Goal: Task Accomplishment & Management: Use online tool/utility

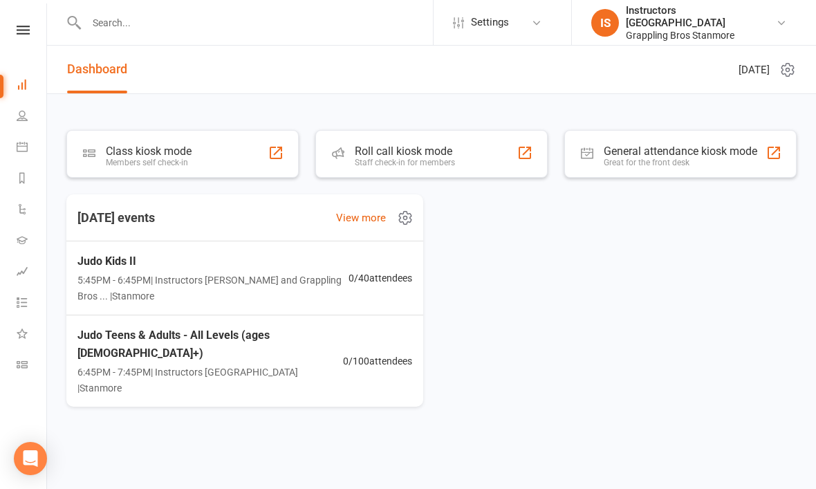
click at [357, 223] on link "View more" at bounding box center [361, 218] width 50 height 17
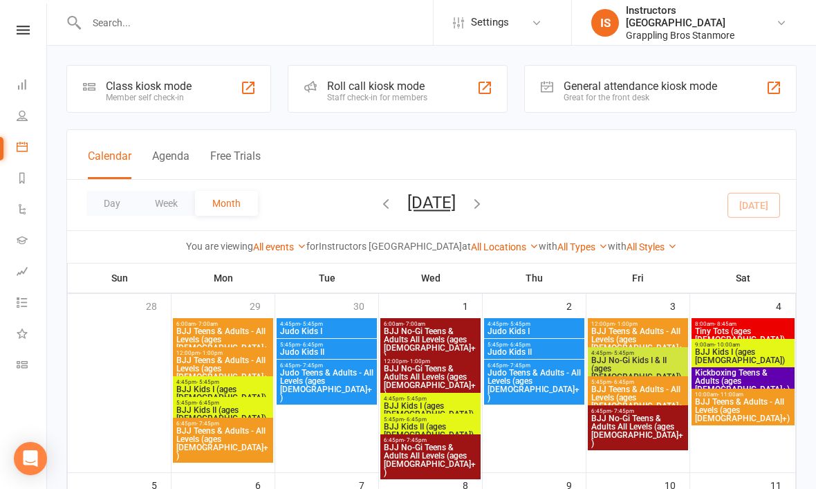
click at [8, 114] on li "People" at bounding box center [23, 117] width 46 height 31
click at [33, 116] on link "People" at bounding box center [32, 117] width 31 height 31
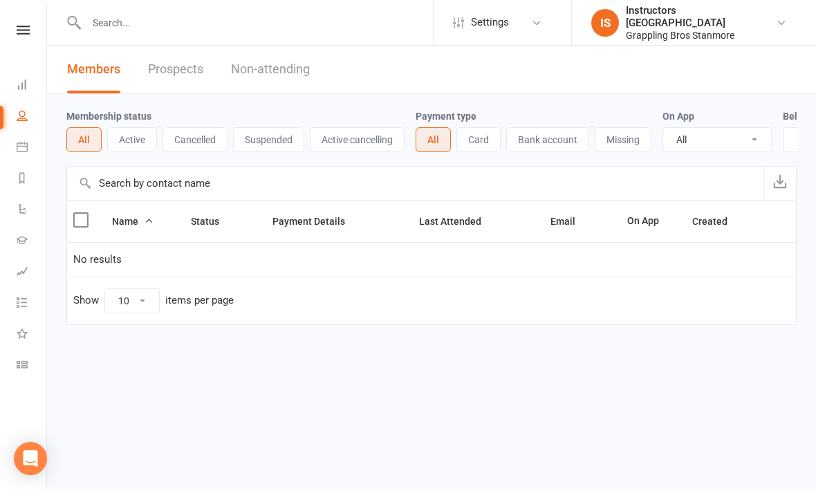
click at [31, 84] on link "Dashboard" at bounding box center [32, 86] width 31 height 31
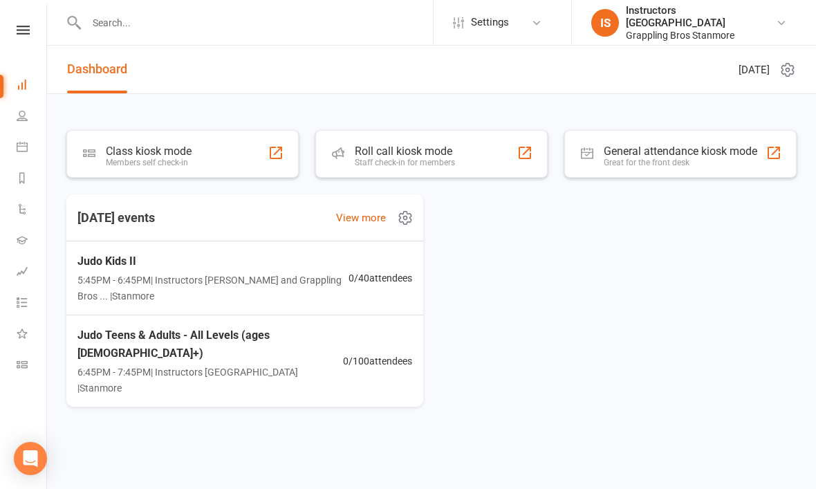
click at [348, 291] on span "5:45PM - 6:45PM | Instructors Stanmore and Grappling Bros ... | Stanmore" at bounding box center [212, 288] width 271 height 31
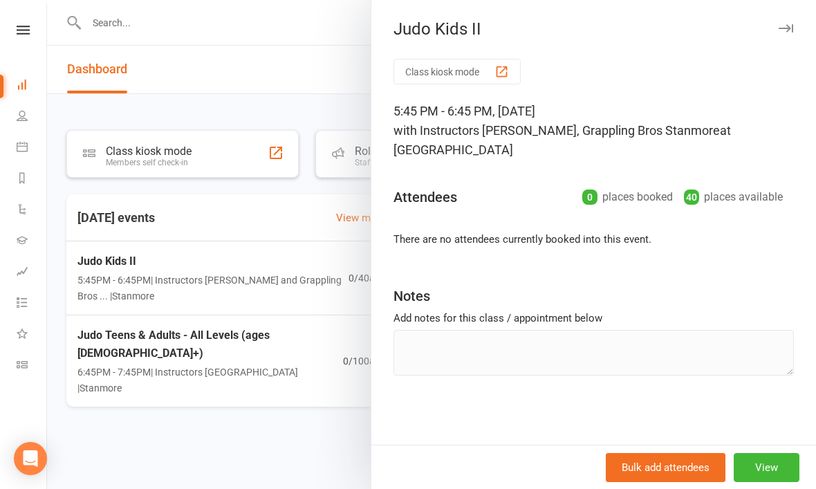
click at [282, 198] on div at bounding box center [431, 244] width 769 height 489
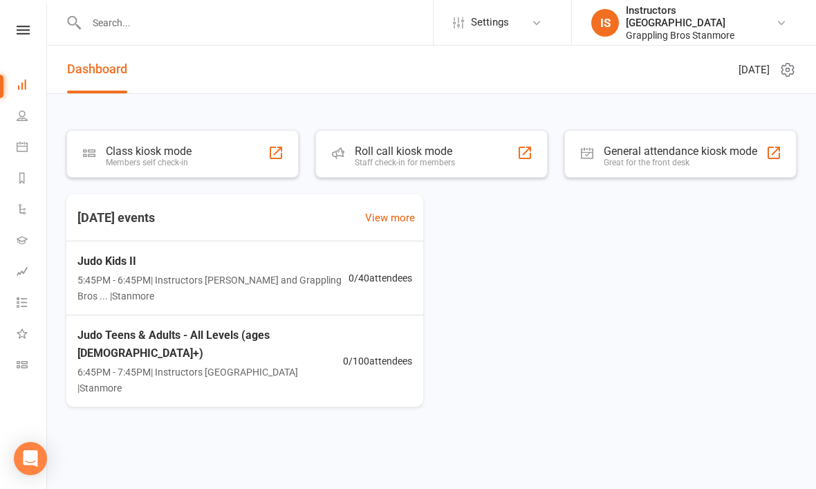
click at [237, 163] on div "Class kiosk mode Members self check-in" at bounding box center [182, 154] width 232 height 48
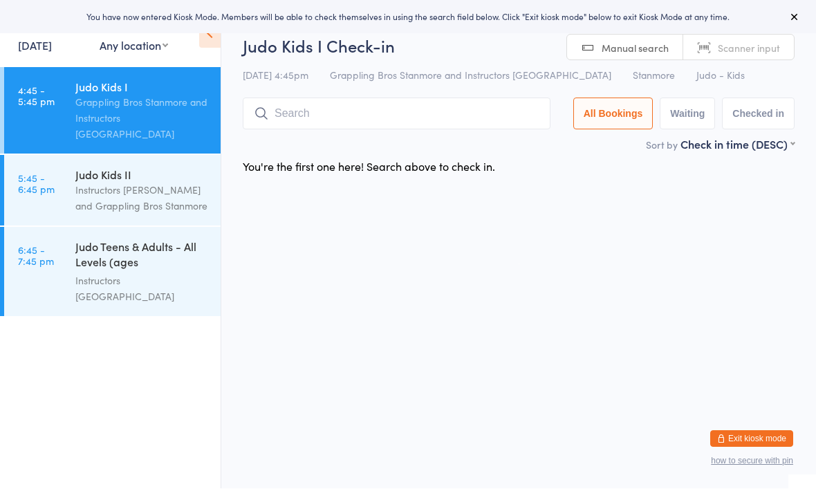
click at [149, 183] on div "Instructors [PERSON_NAME] and Grappling Bros Stanmore" at bounding box center [142, 199] width 134 height 32
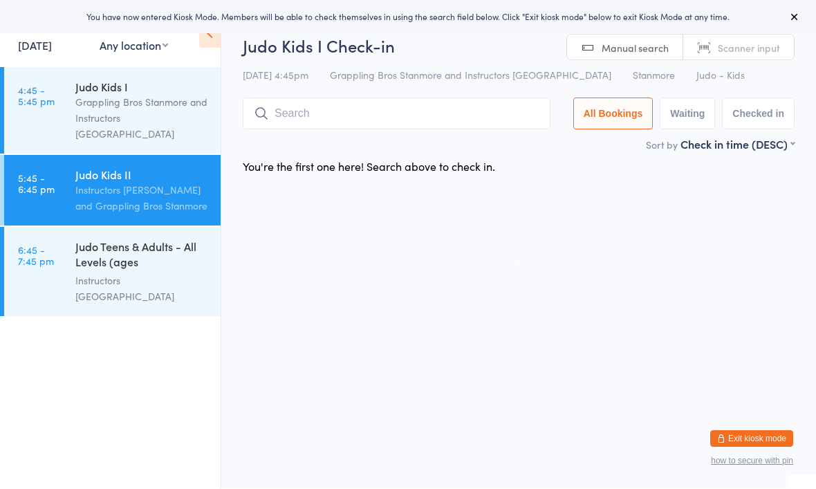
click at [349, 130] on input "search" at bounding box center [397, 114] width 308 height 32
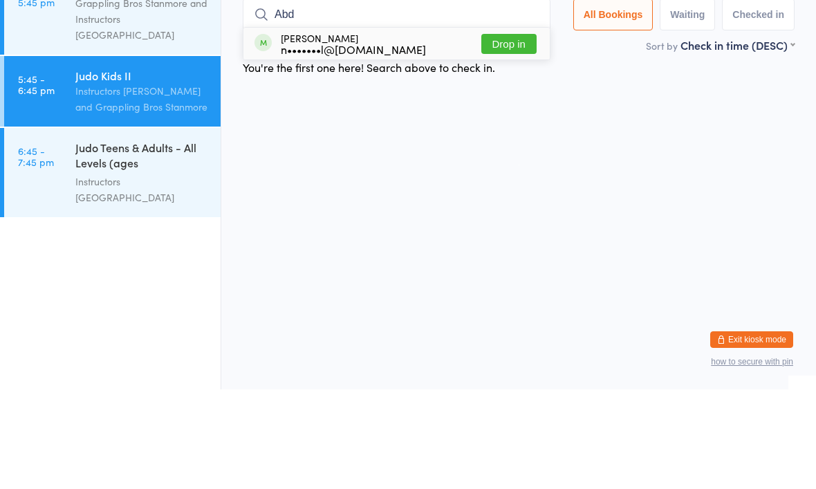
type input "Abd"
click at [521, 134] on button "Drop in" at bounding box center [509, 144] width 55 height 20
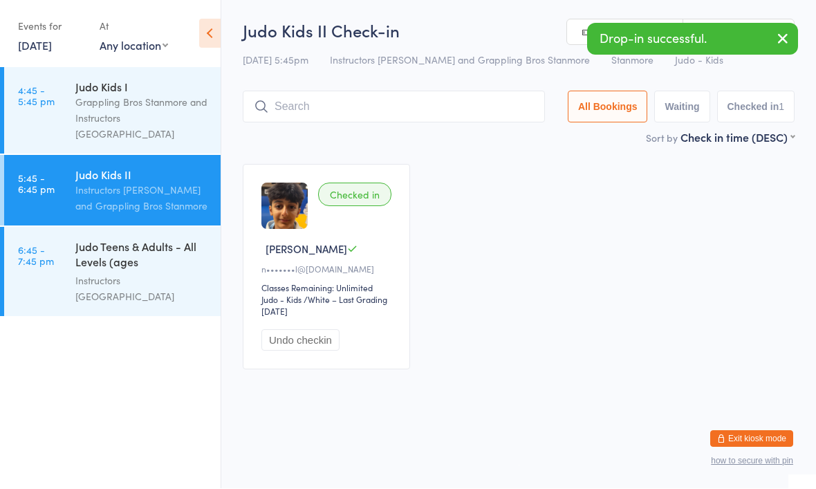
click at [42, 121] on link "4:45 - 5:45 pm Judo Kids I Grappling Bros Stanmore and Instructors Stanmore" at bounding box center [112, 111] width 217 height 86
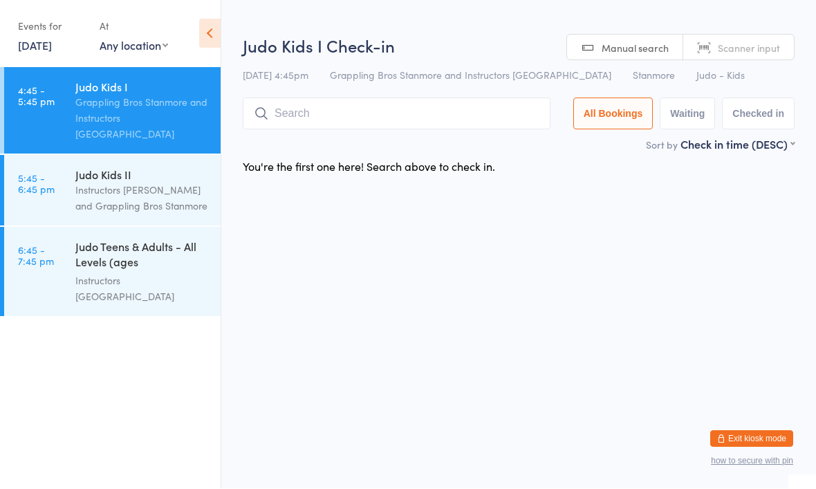
click at [367, 130] on input "search" at bounding box center [397, 114] width 308 height 32
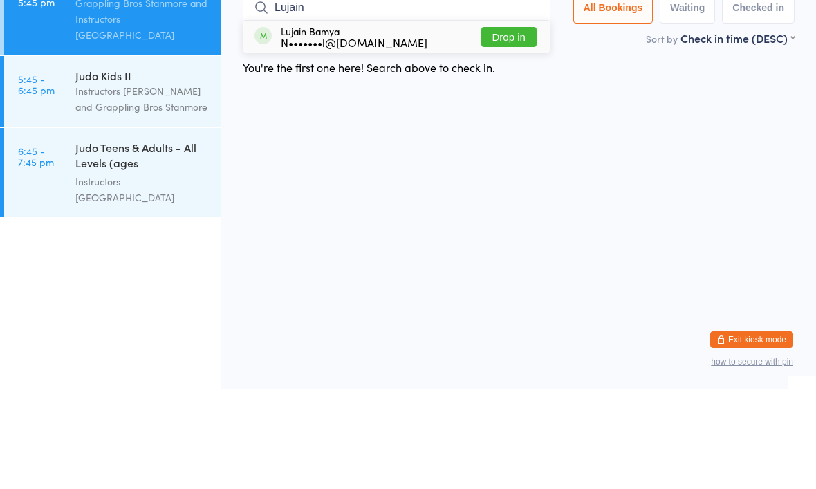
type input "Lujain"
click at [495, 127] on button "Drop in" at bounding box center [509, 137] width 55 height 20
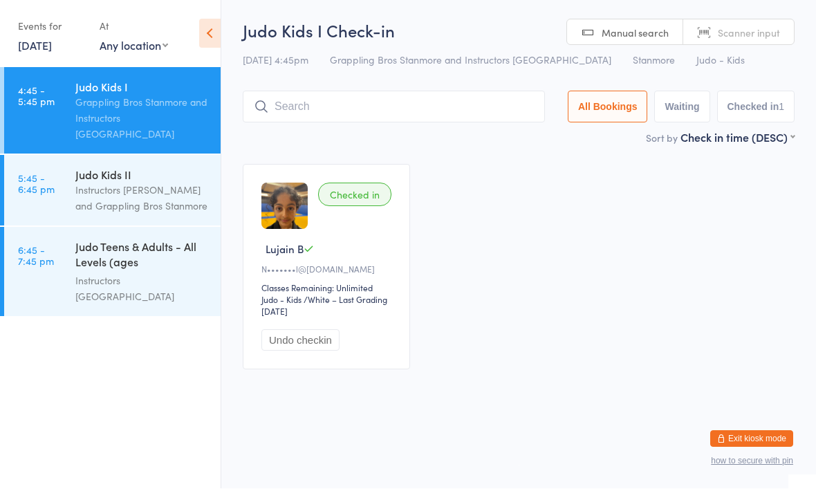
click at [372, 114] on input "search" at bounding box center [394, 107] width 302 height 32
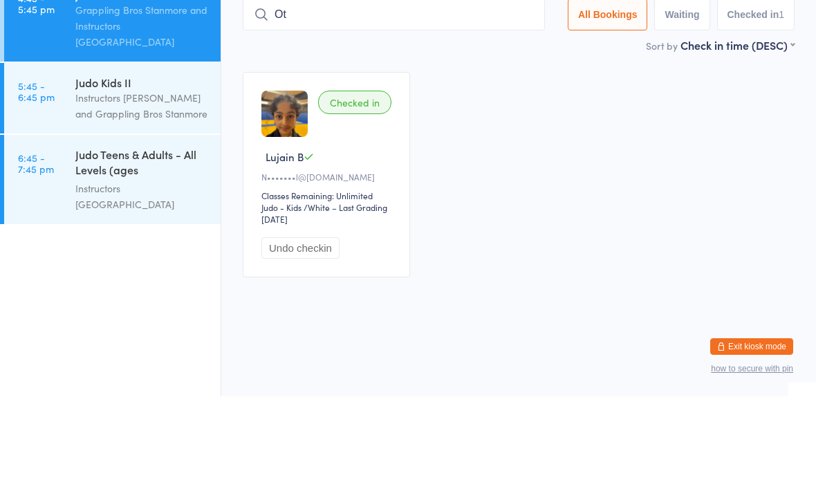
type input "O"
type input "L"
